Goal: Navigation & Orientation: Find specific page/section

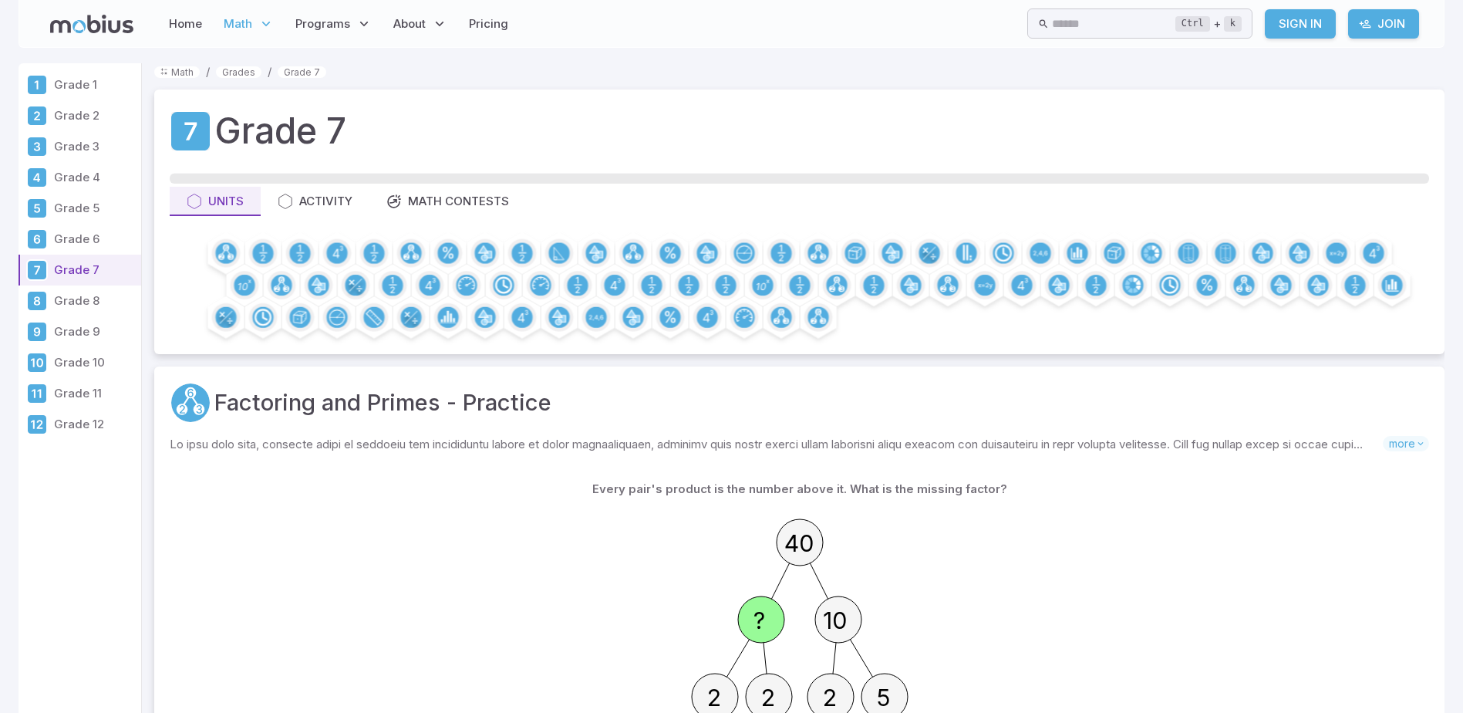
click at [52, 426] on link "Grade 12" at bounding box center [80, 424] width 123 height 31
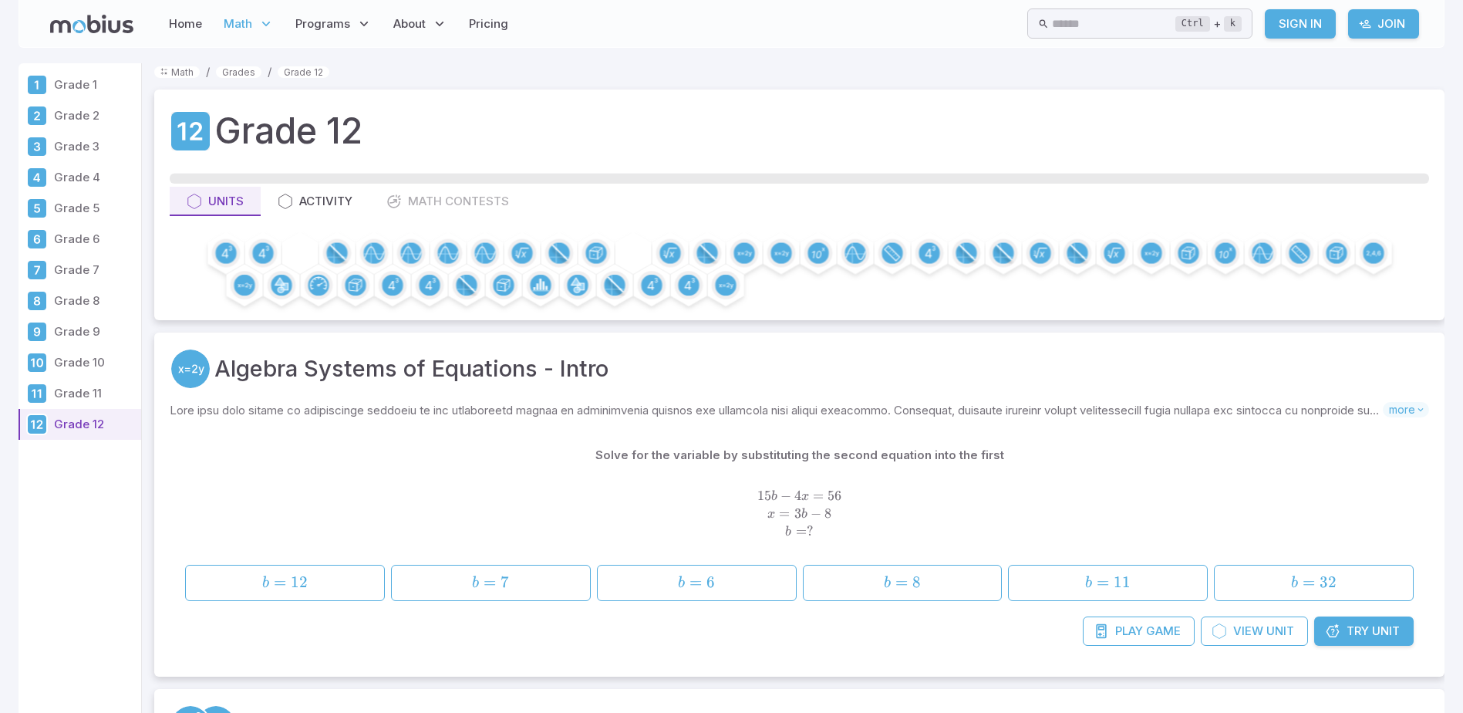
click at [62, 419] on p "Grade 12" at bounding box center [94, 424] width 81 height 17
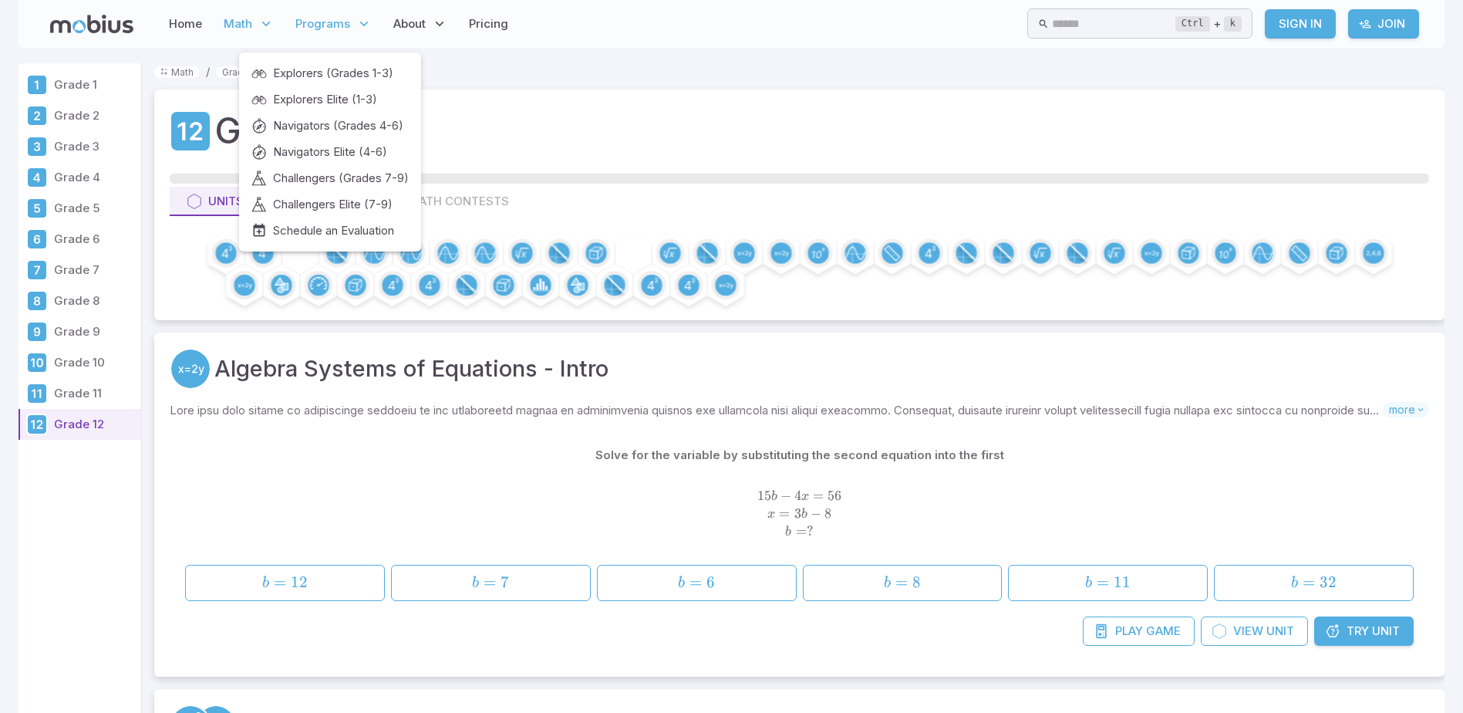
click at [347, 22] on span "Programs" at bounding box center [322, 23] width 55 height 17
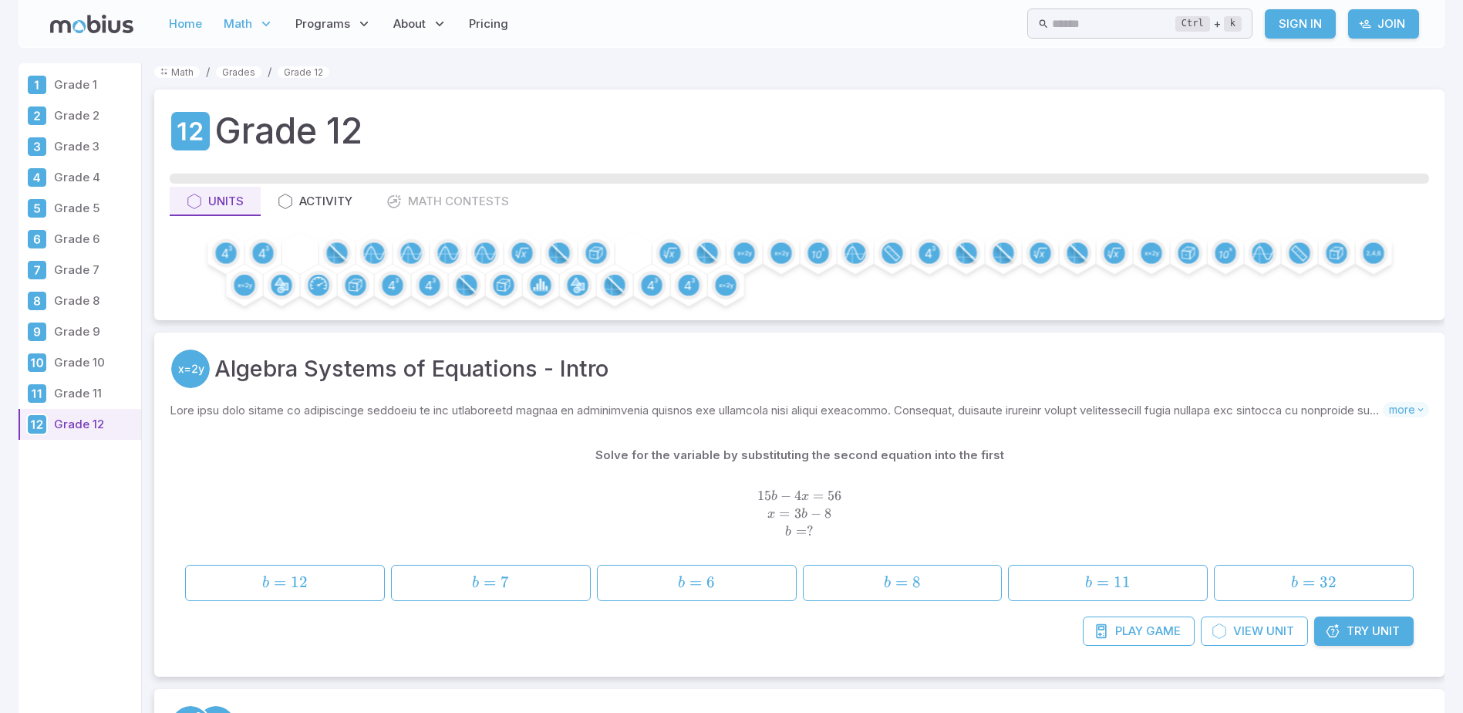
click at [188, 29] on link "Home" at bounding box center [185, 23] width 42 height 35
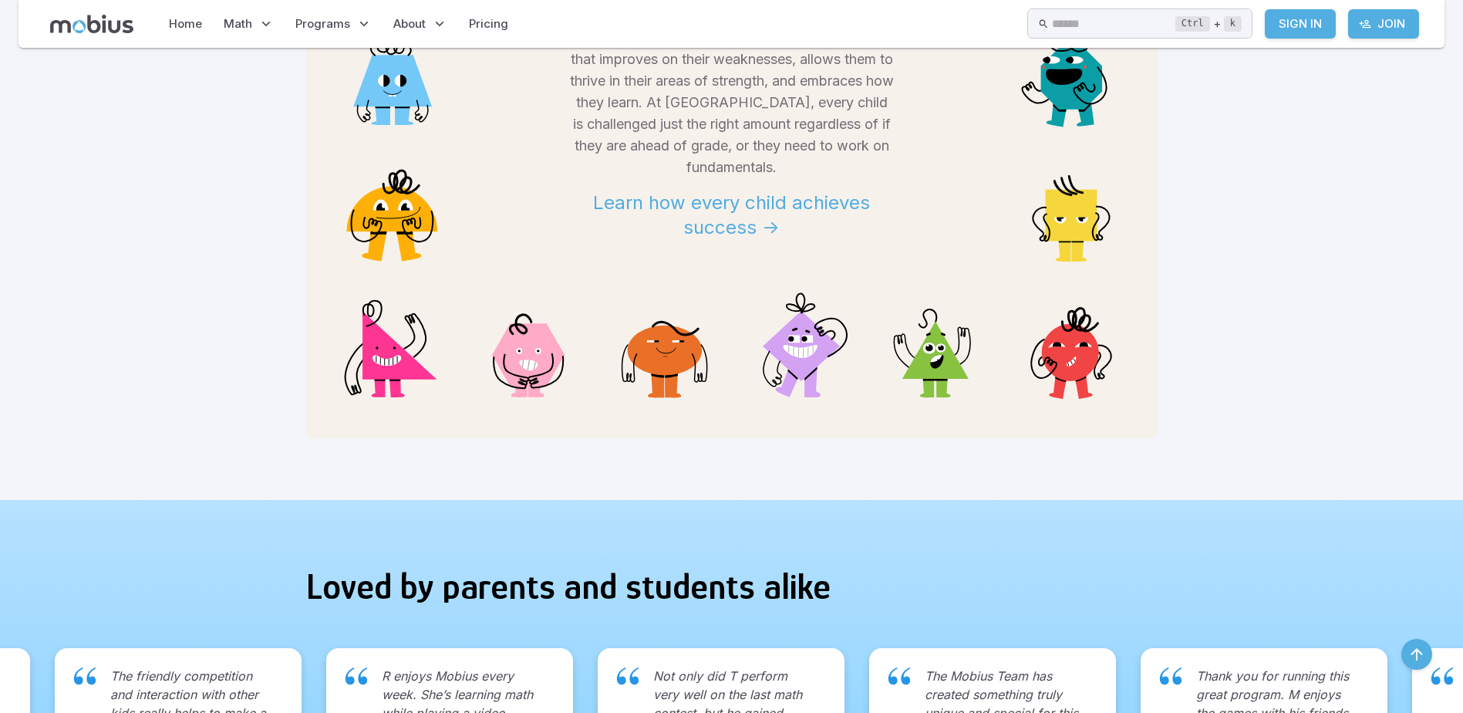
scroll to position [1620, 0]
